Goal: Find specific page/section: Find specific page/section

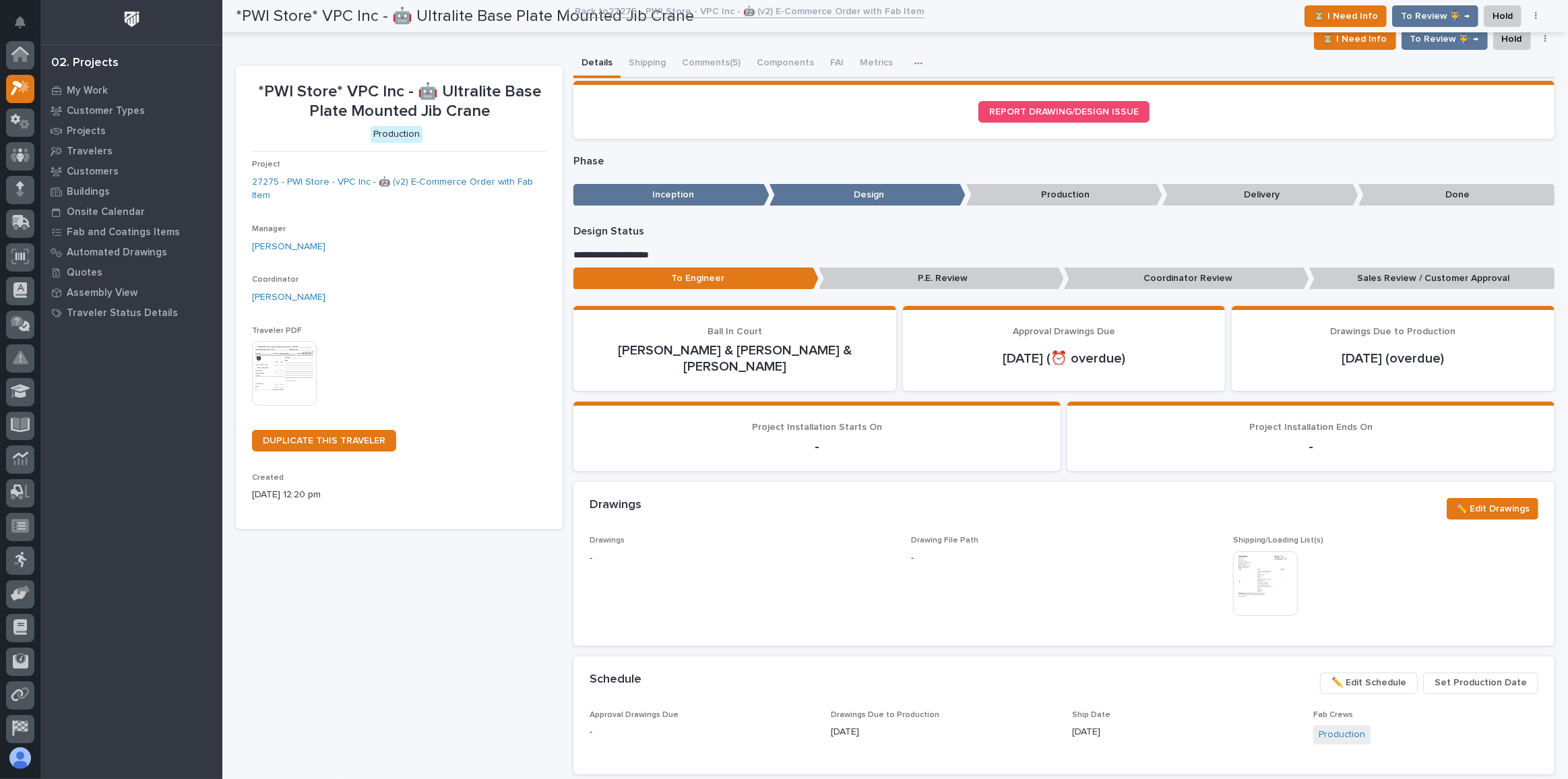
scroll to position [33, 0]
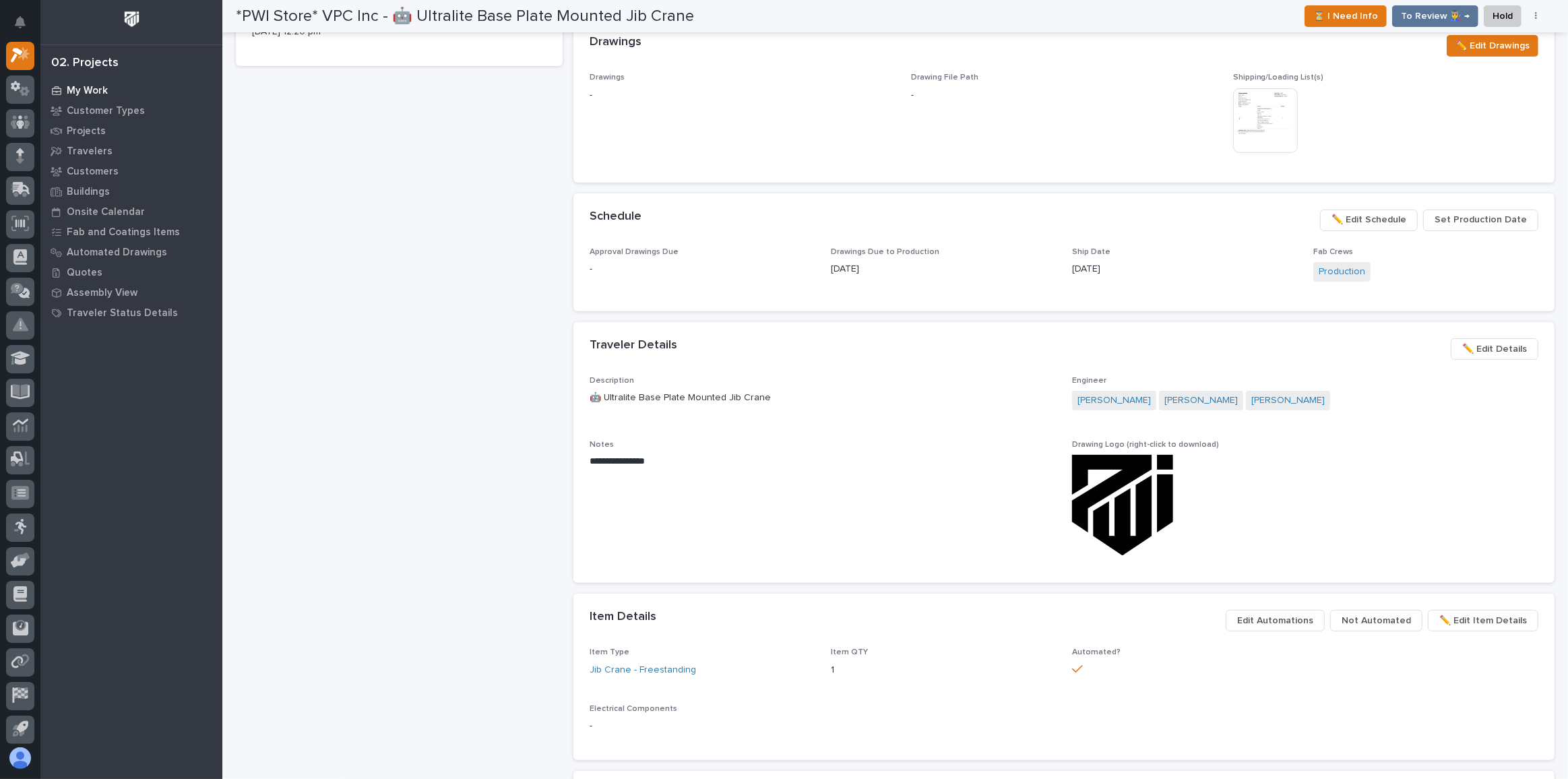
click at [91, 92] on p "My Work" at bounding box center [87, 91] width 41 height 12
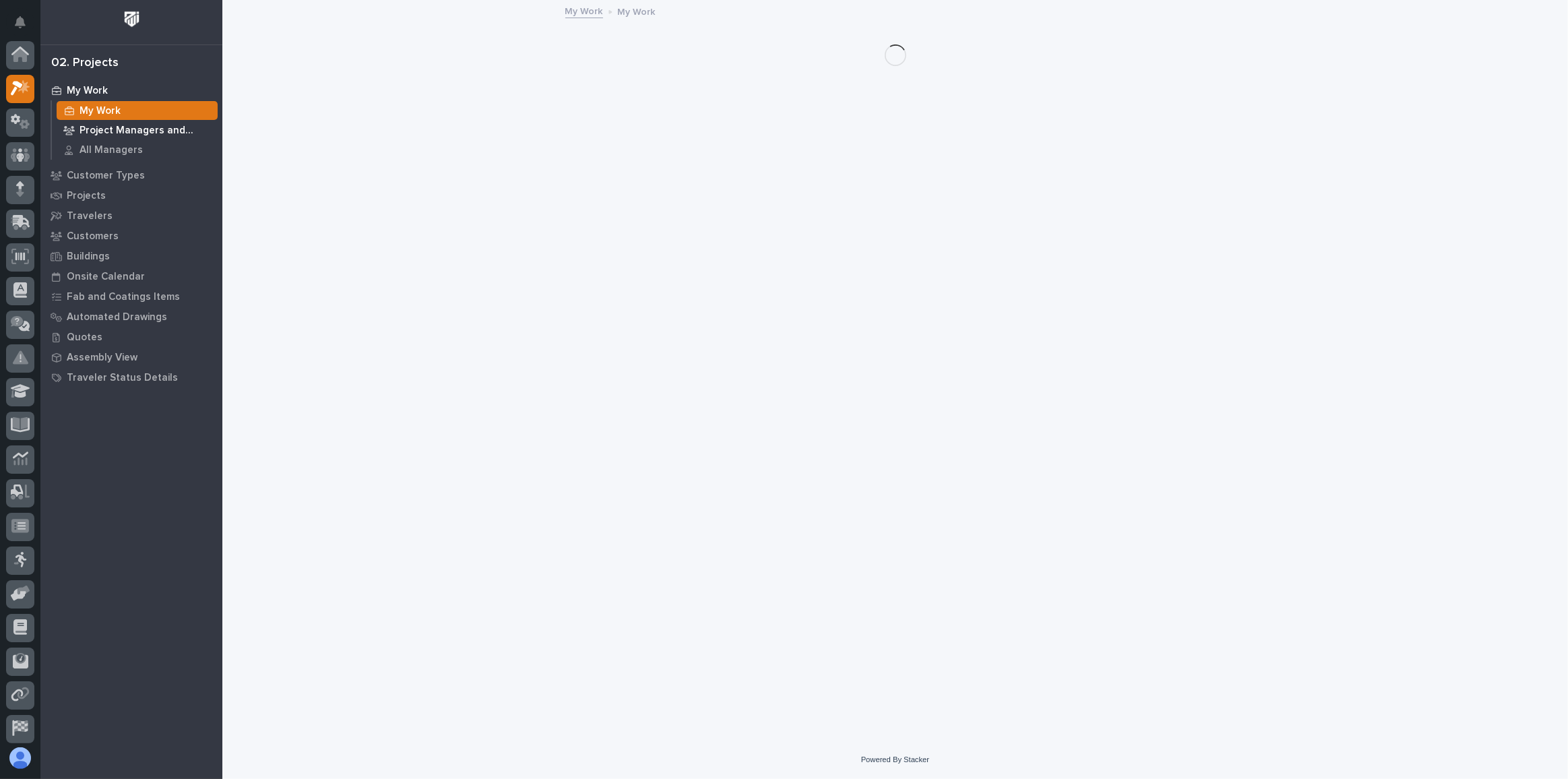
scroll to position [33, 0]
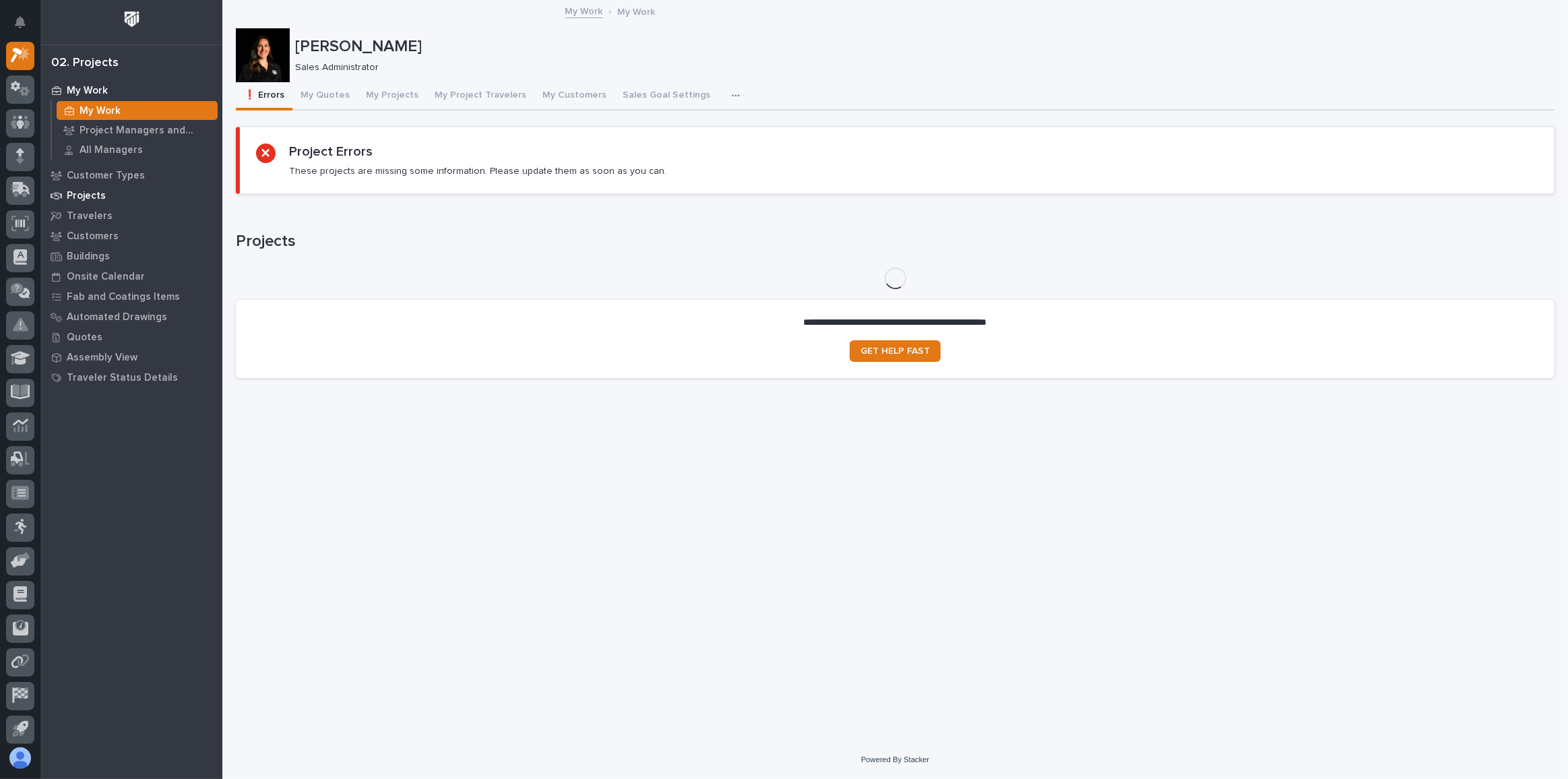
click at [93, 192] on p "Projects" at bounding box center [86, 195] width 39 height 12
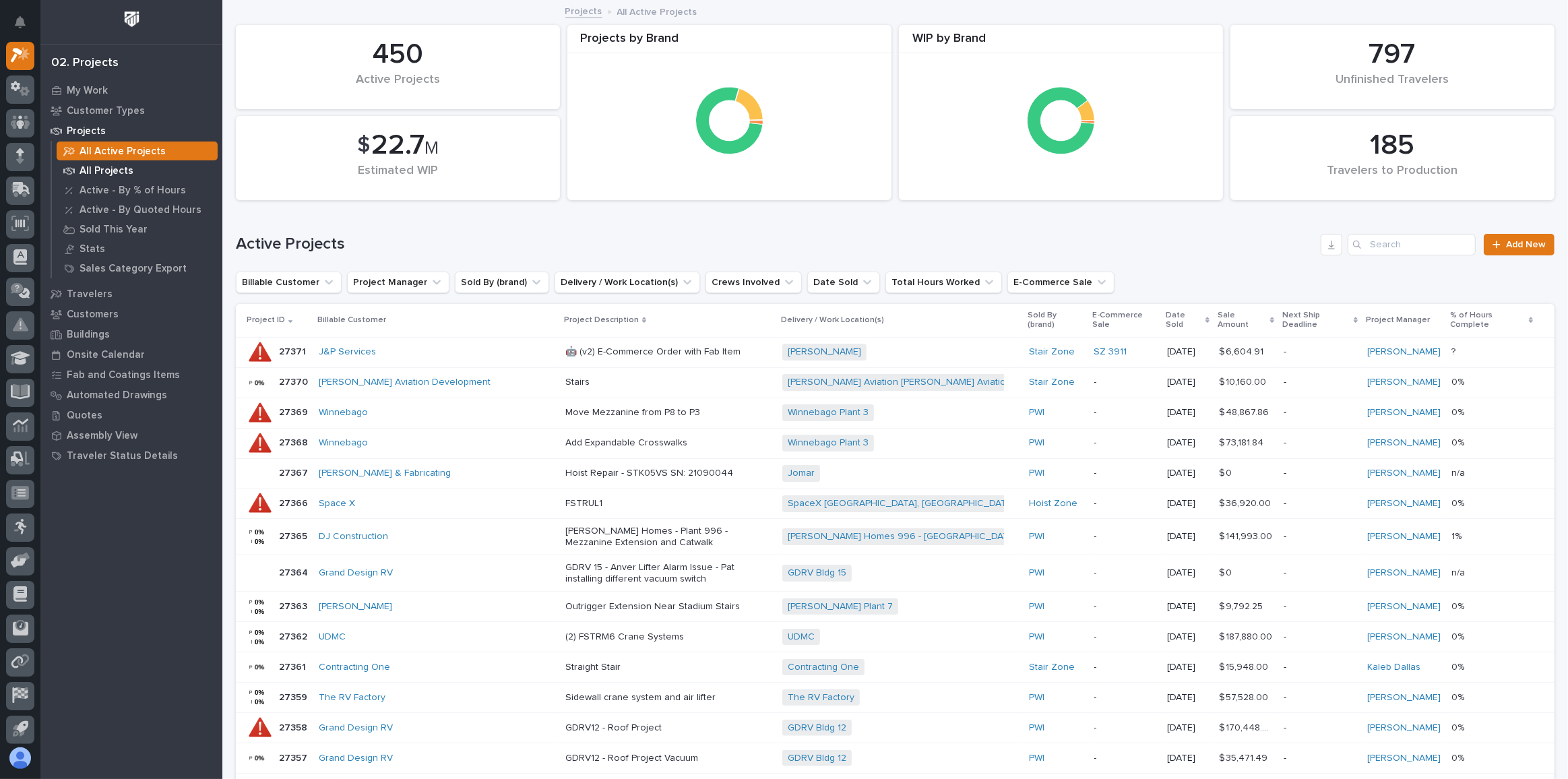
click at [113, 172] on p "All Projects" at bounding box center [106, 170] width 54 height 12
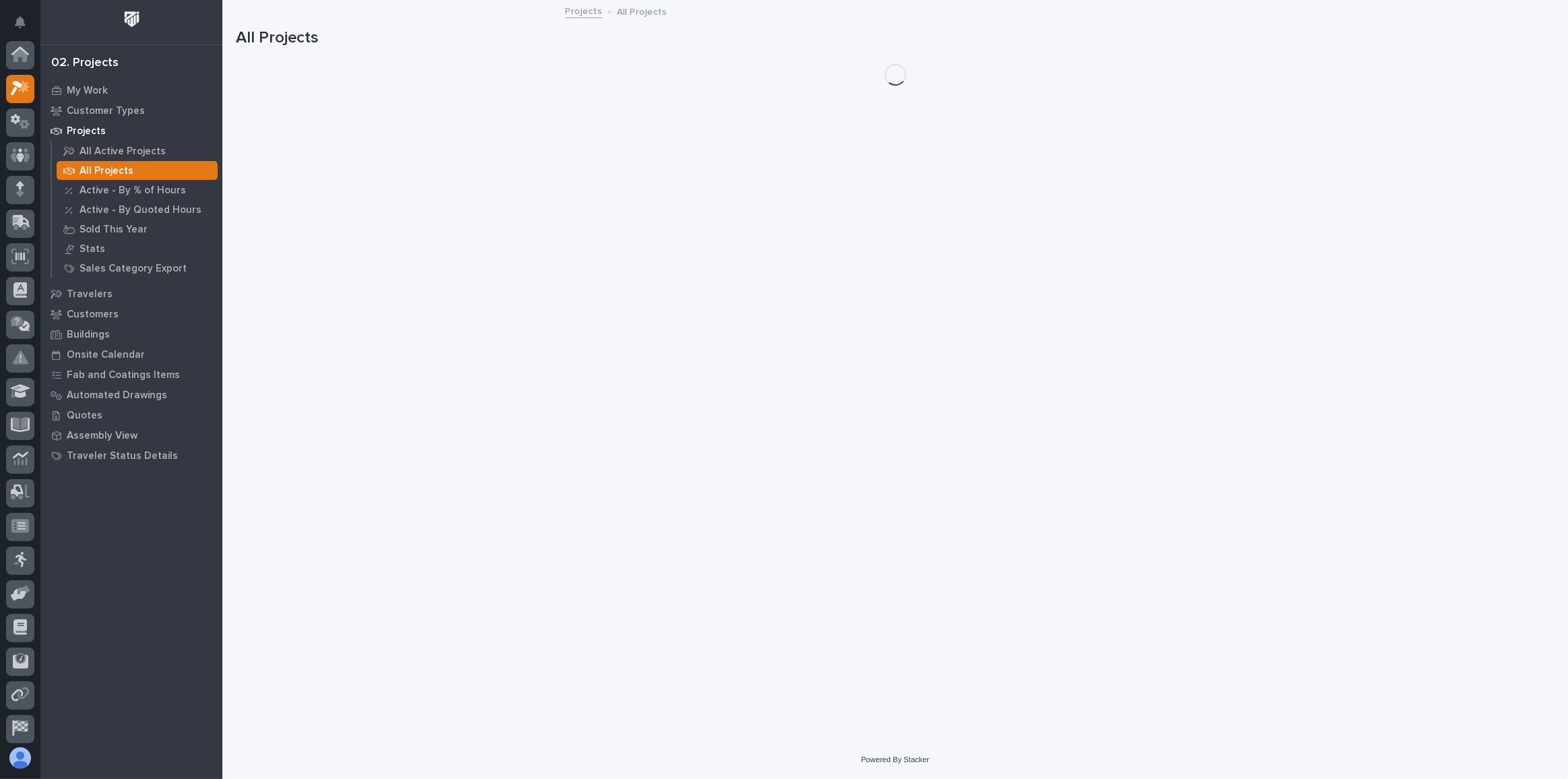
scroll to position [33, 0]
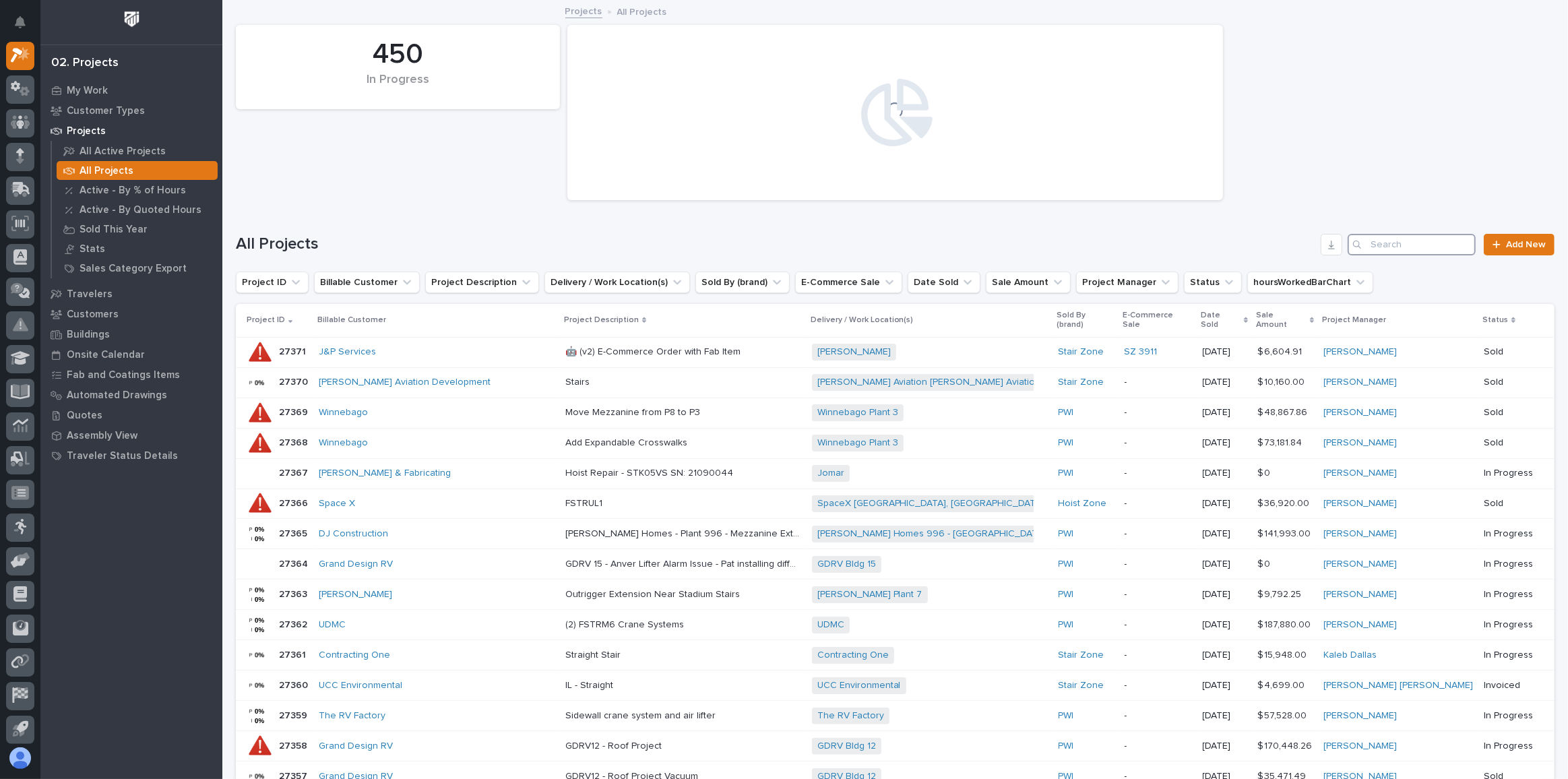
click at [1366, 242] on input "Search" at bounding box center [1412, 245] width 128 height 22
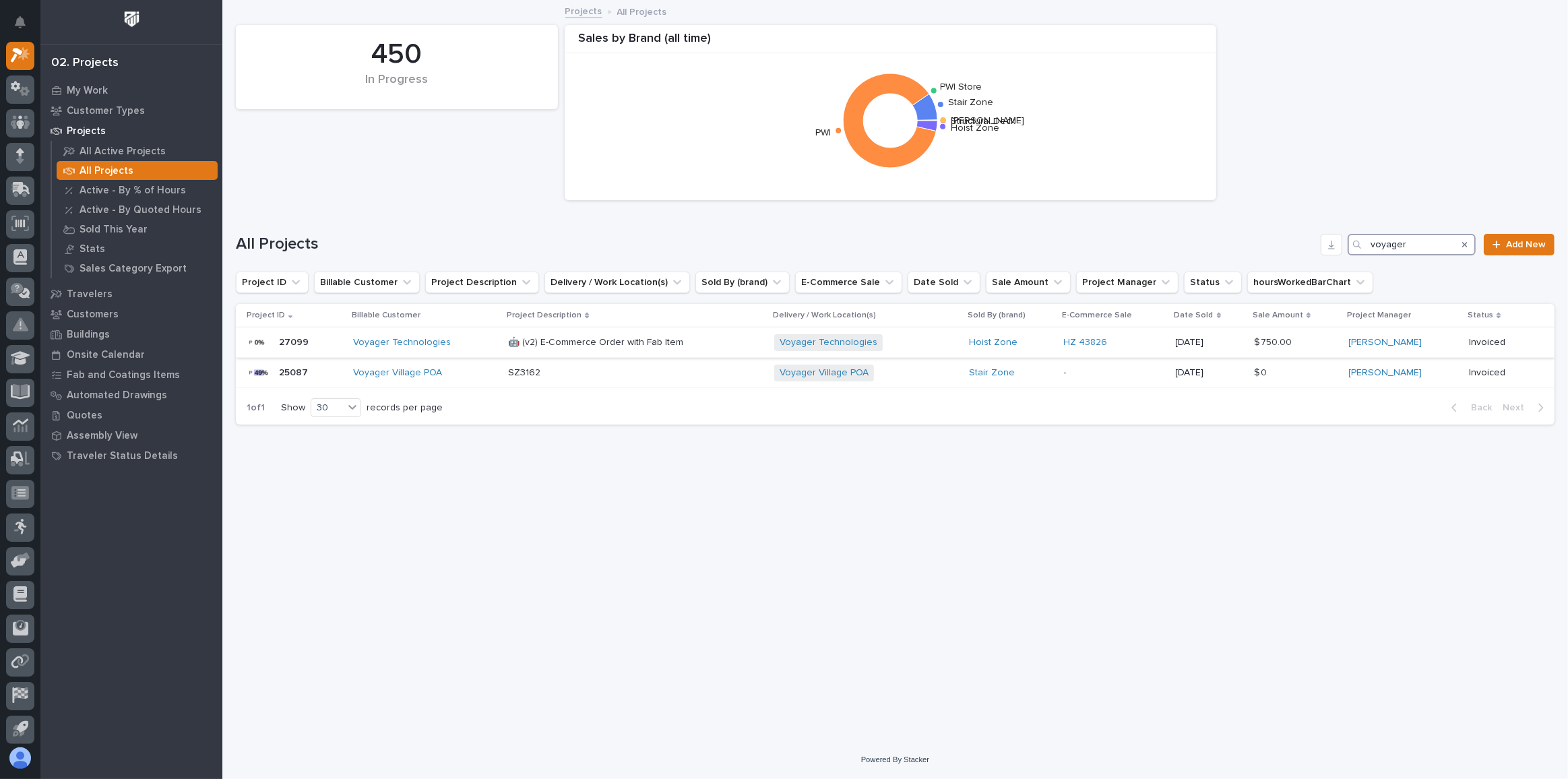
type input "voyager"
click at [465, 348] on div "Voyager Technologies" at bounding box center [425, 343] width 144 height 22
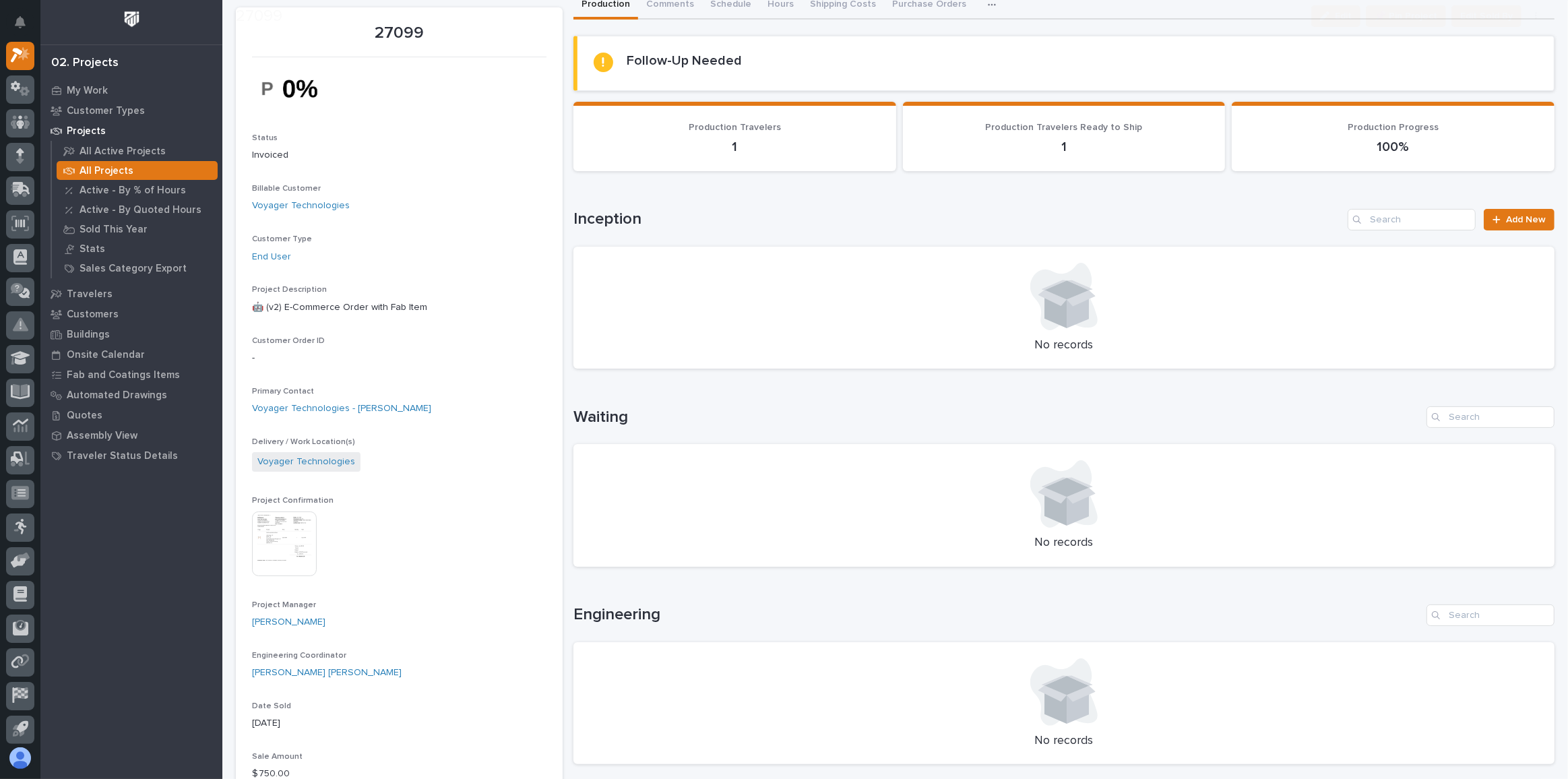
scroll to position [122, 0]
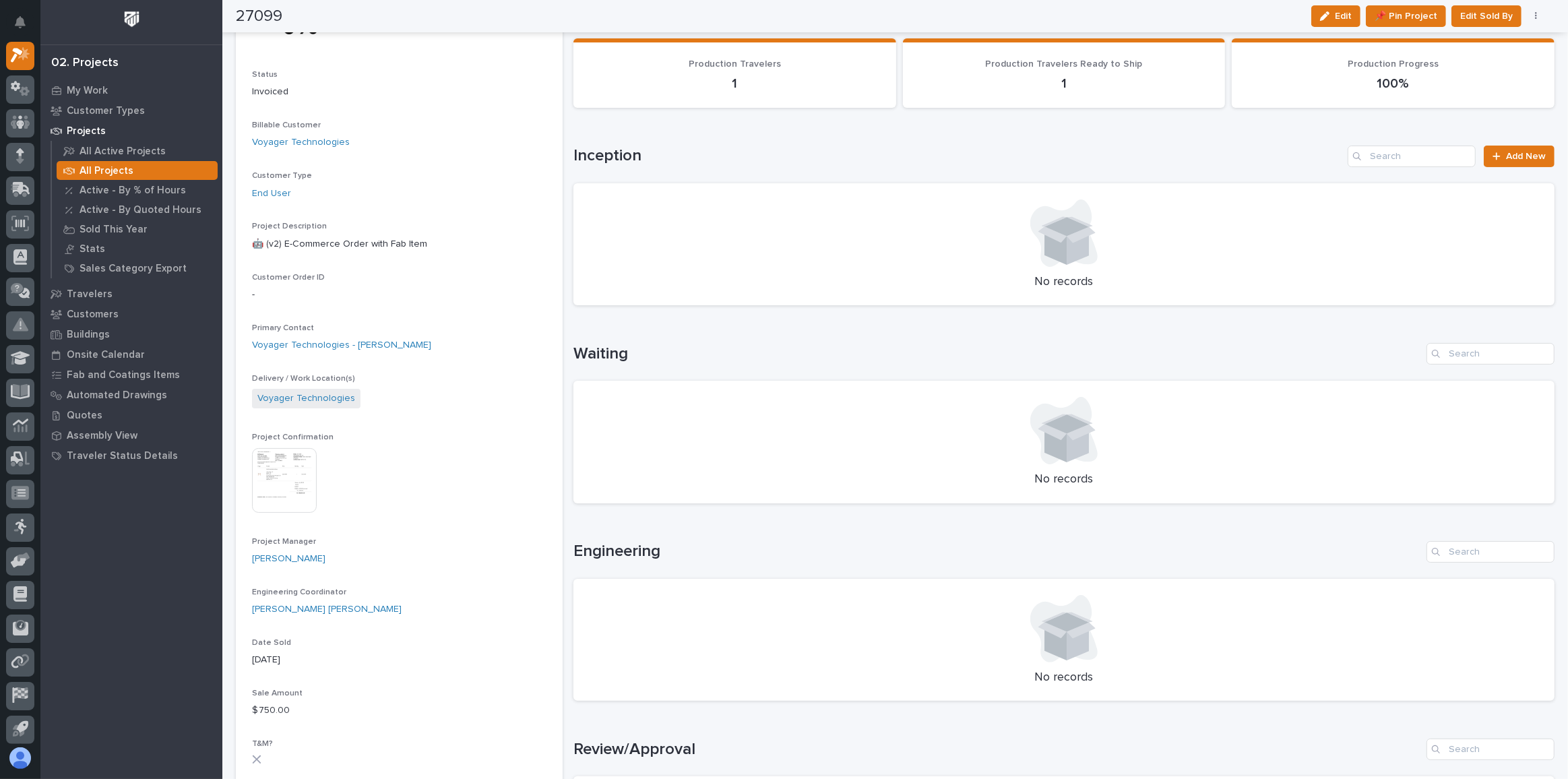
click at [286, 479] on img at bounding box center [284, 480] width 65 height 65
